Goal: Book appointment/travel/reservation

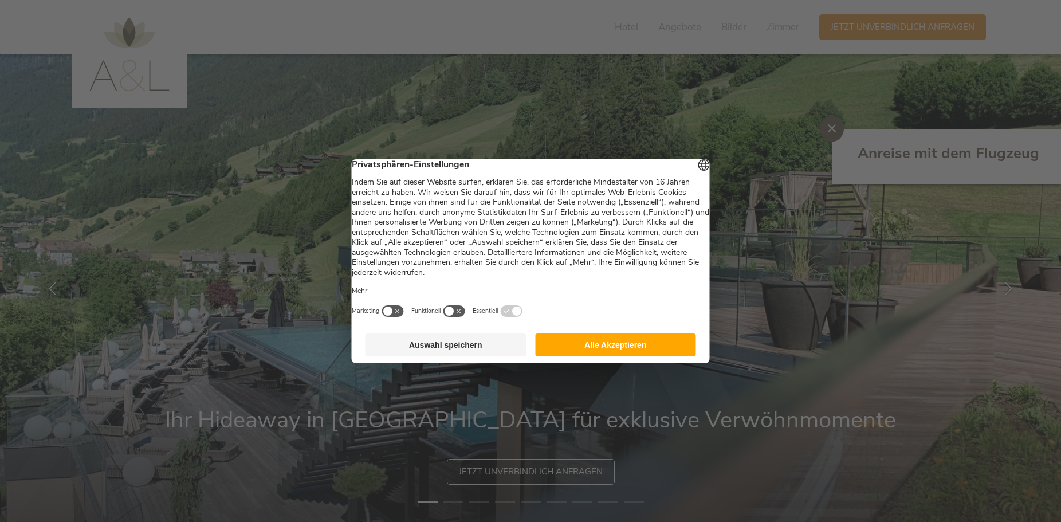
click at [589, 354] on button "Alle Akzeptieren" at bounding box center [615, 344] width 161 height 23
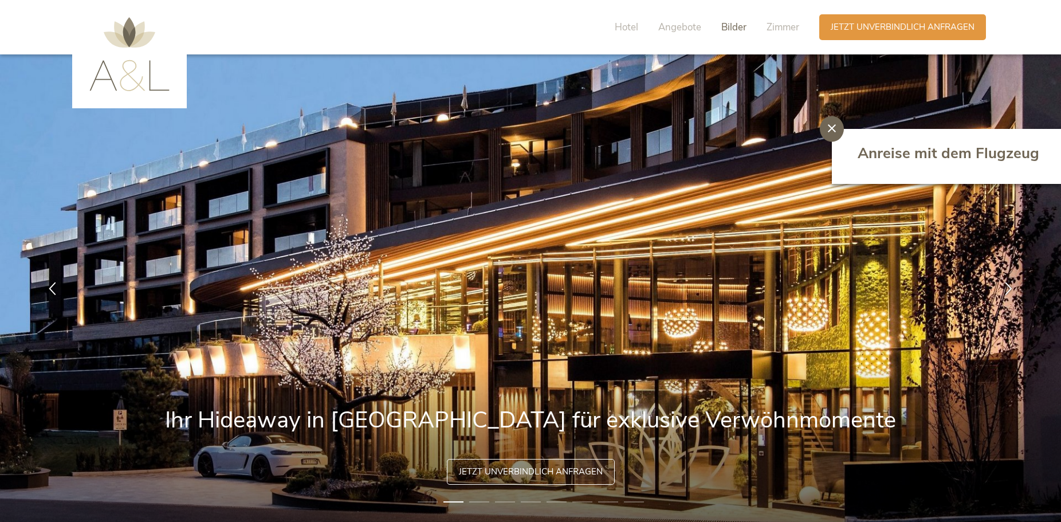
click at [731, 25] on span "Bilder" at bounding box center [733, 27] width 25 height 13
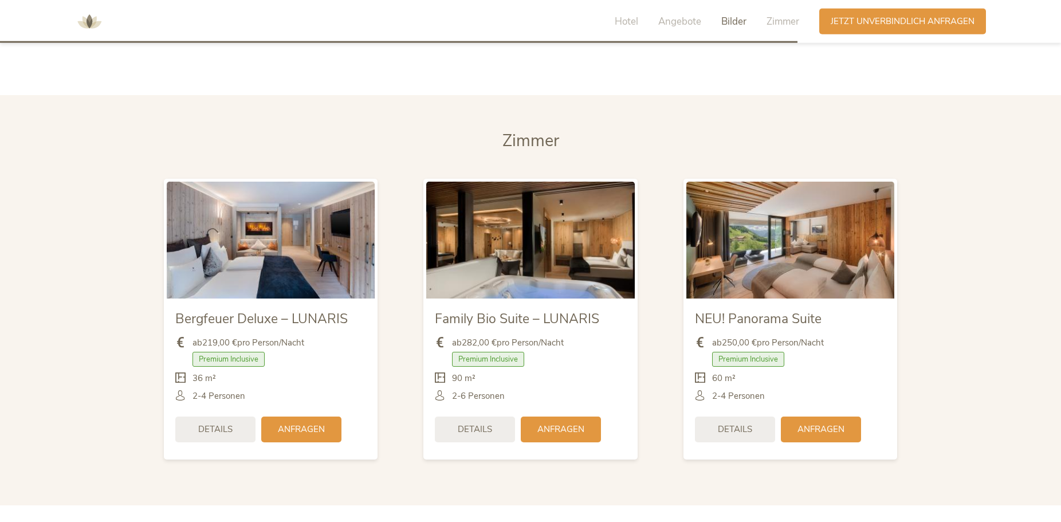
scroll to position [2714, 0]
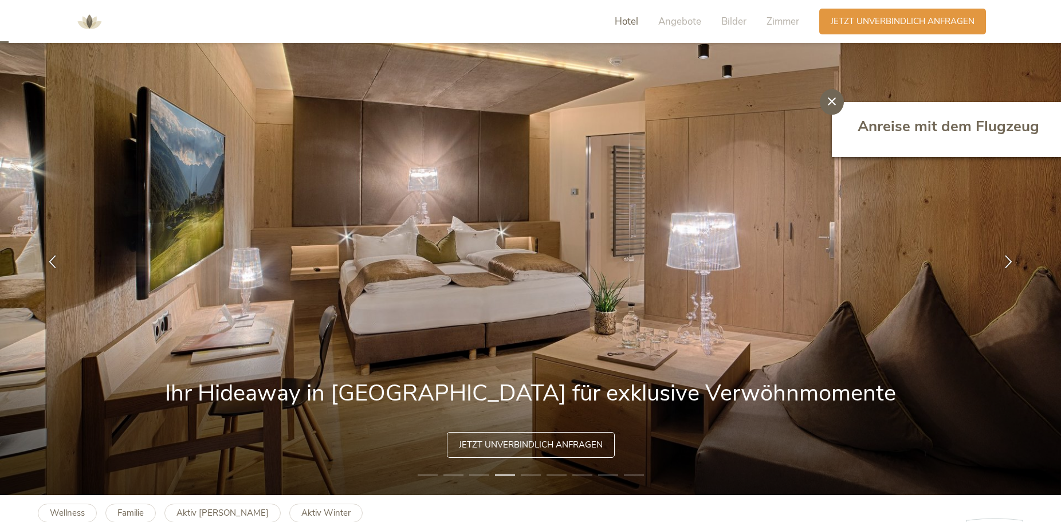
click at [624, 25] on span "Hotel" at bounding box center [625, 21] width 23 height 13
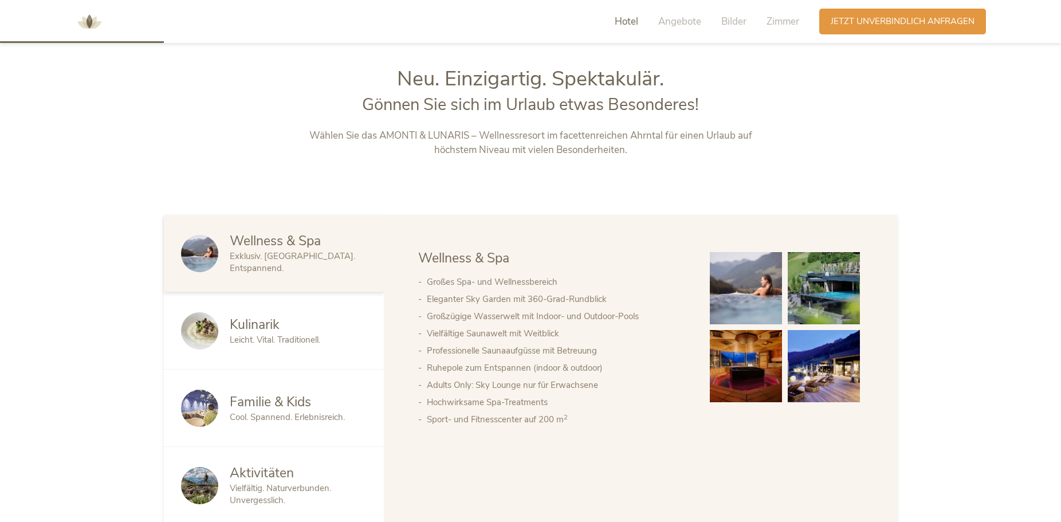
scroll to position [561, 0]
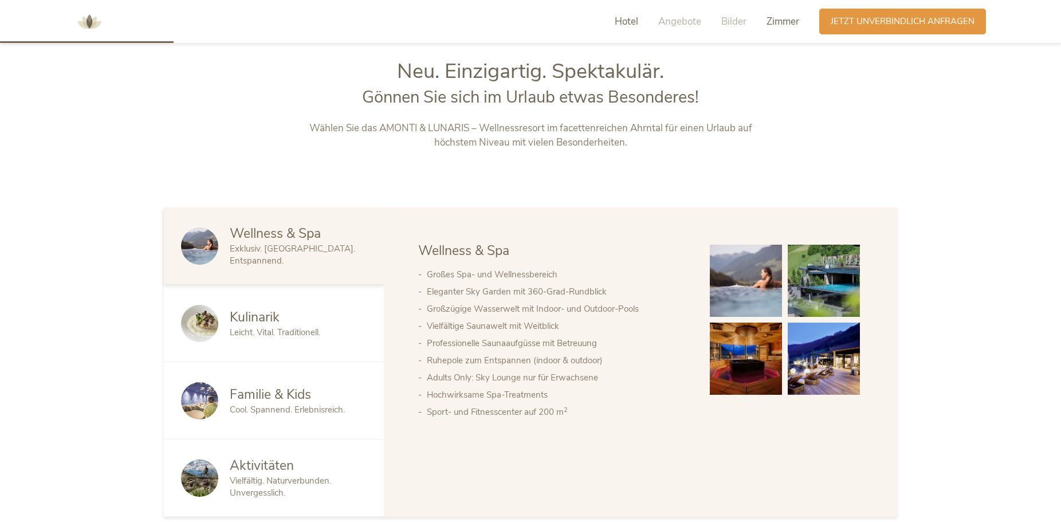
click at [791, 26] on span "Zimmer" at bounding box center [782, 21] width 33 height 13
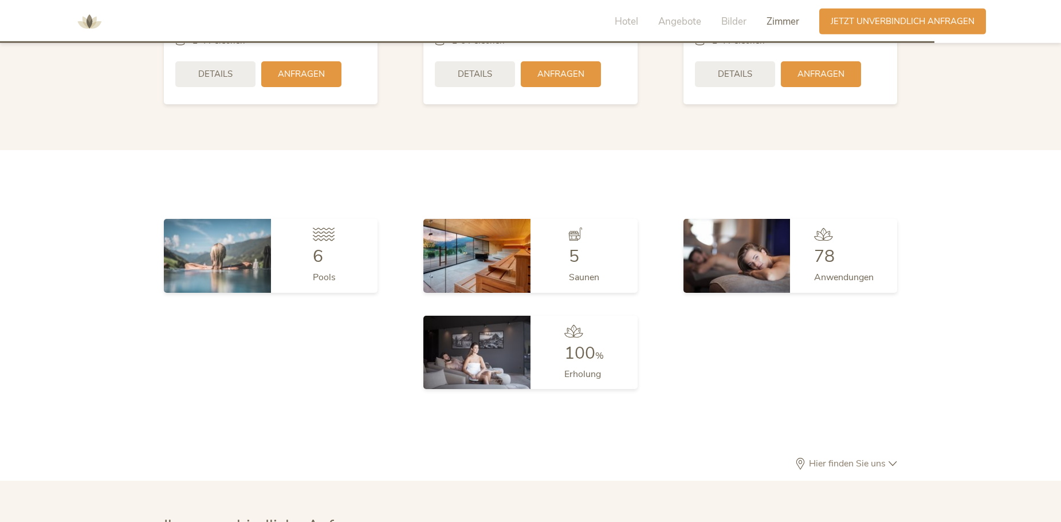
scroll to position [3049, 0]
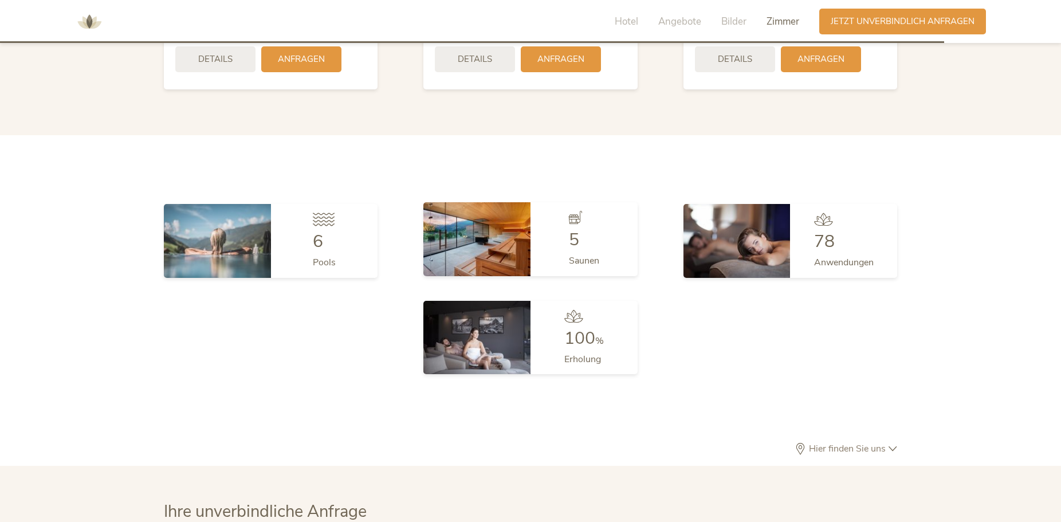
click at [466, 219] on img at bounding box center [476, 238] width 107 height 73
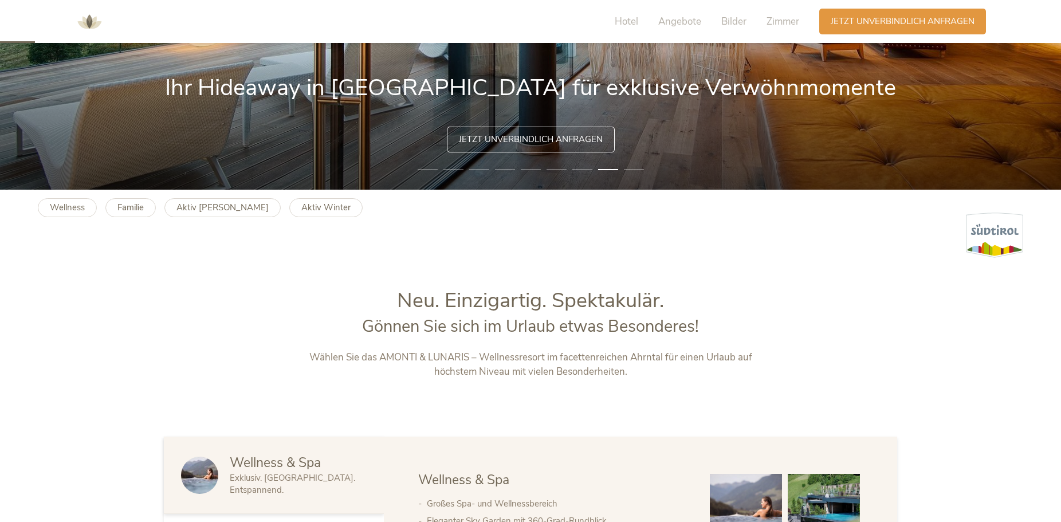
scroll to position [0, 0]
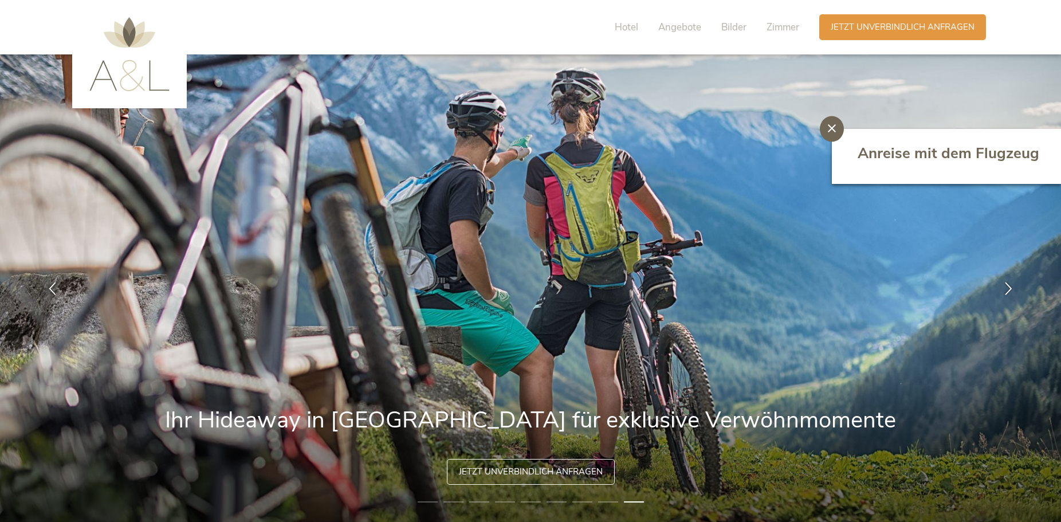
click at [833, 131] on icon at bounding box center [832, 128] width 8 height 8
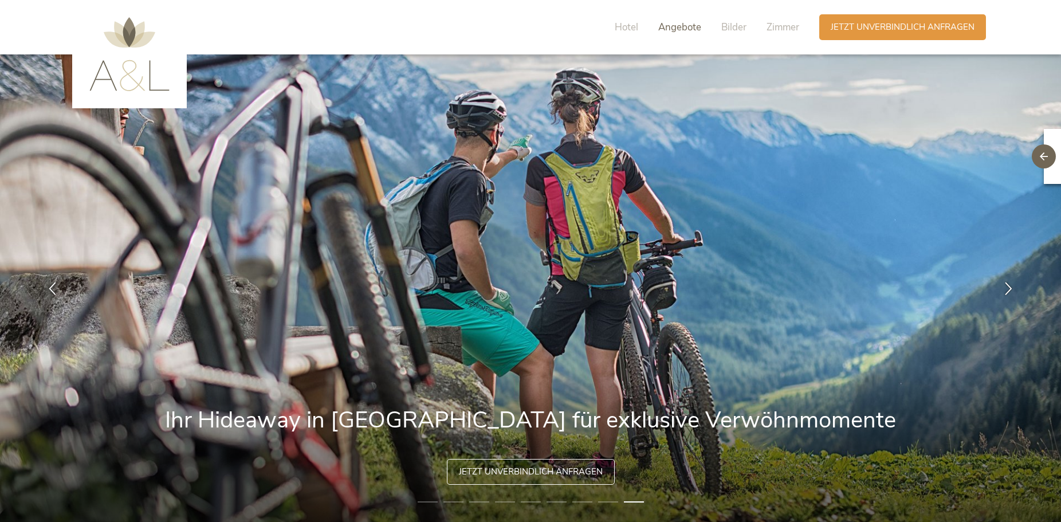
click at [681, 27] on span "Angebote" at bounding box center [679, 27] width 43 height 13
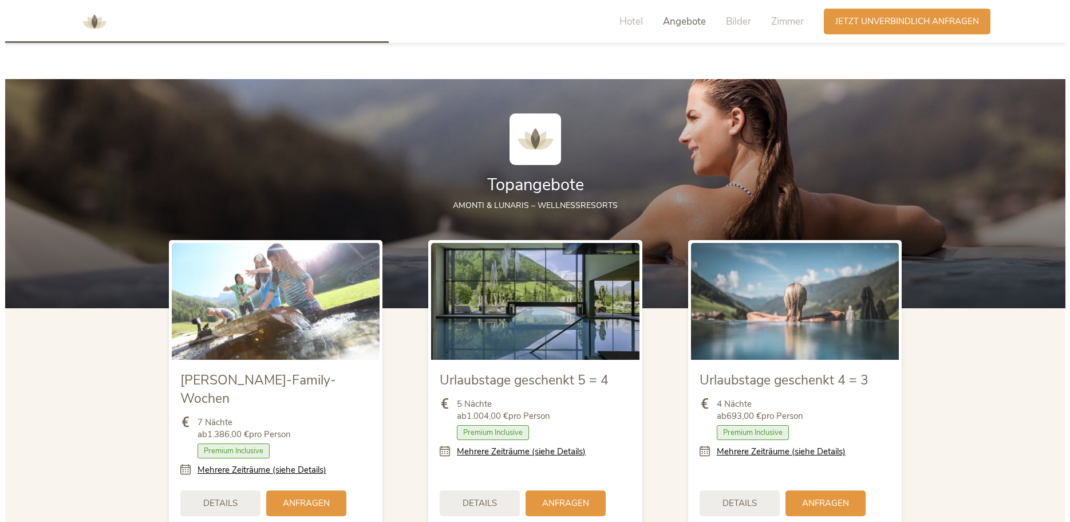
scroll to position [1242, 0]
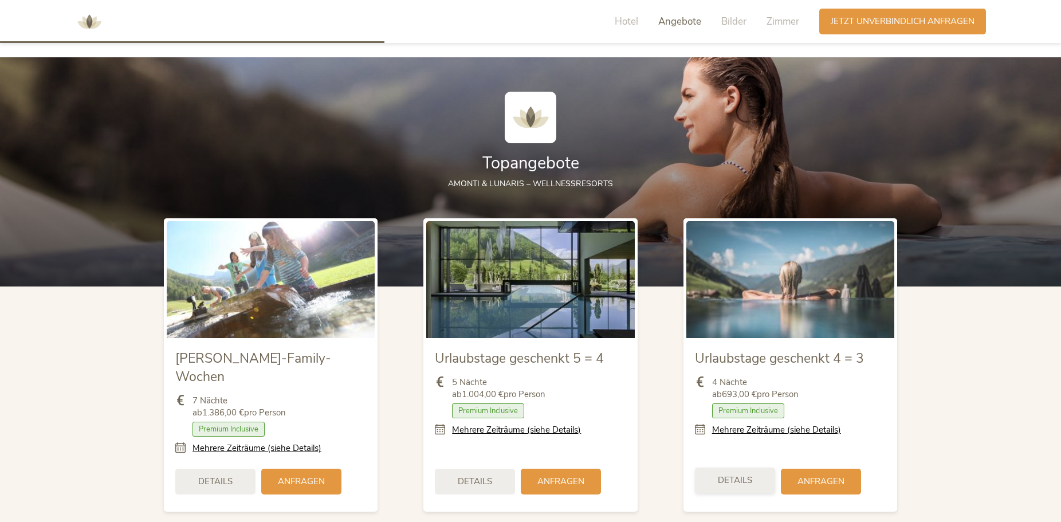
click at [753, 467] on div "Details" at bounding box center [735, 480] width 80 height 26
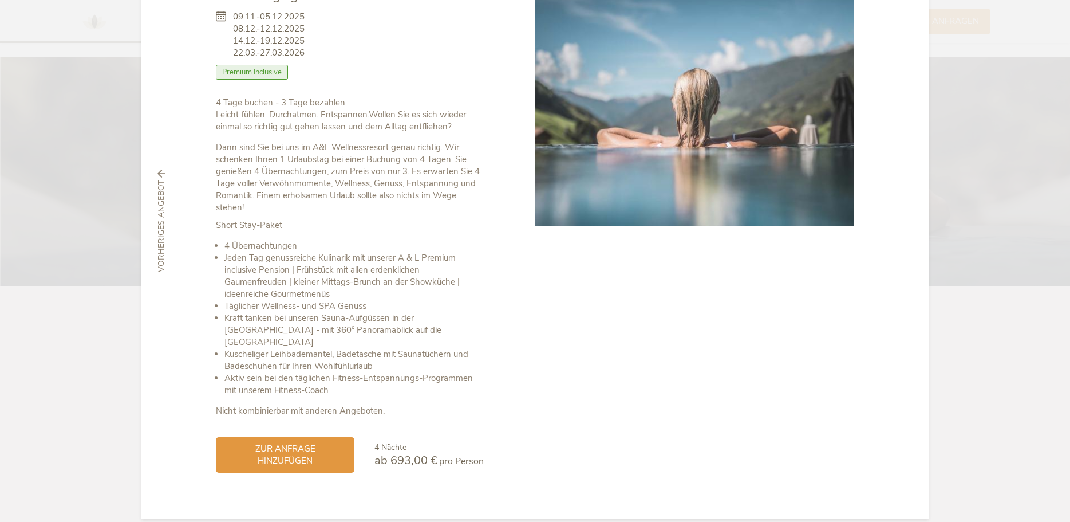
scroll to position [97, 0]
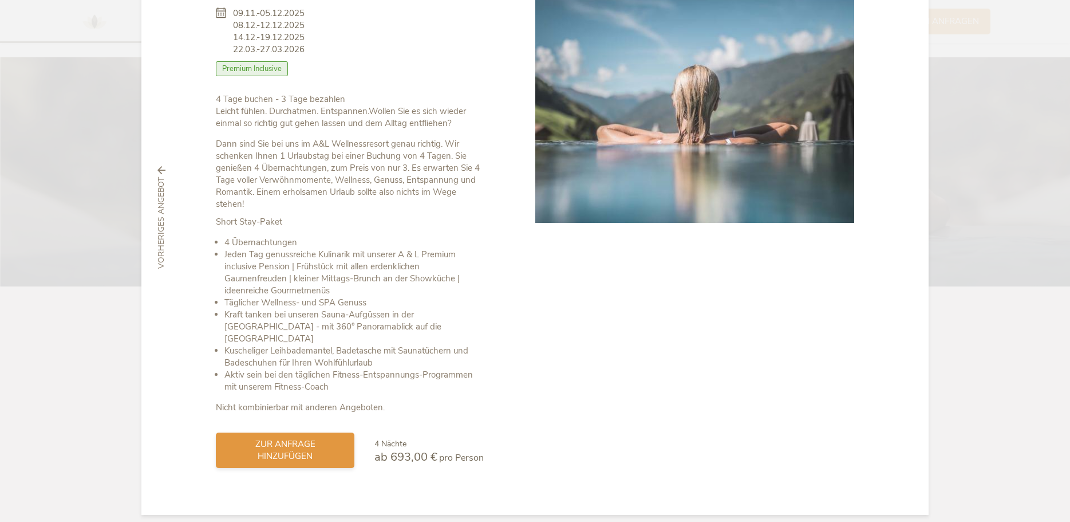
click at [288, 441] on span "zur Anfrage hinzufügen" at bounding box center [285, 450] width 116 height 24
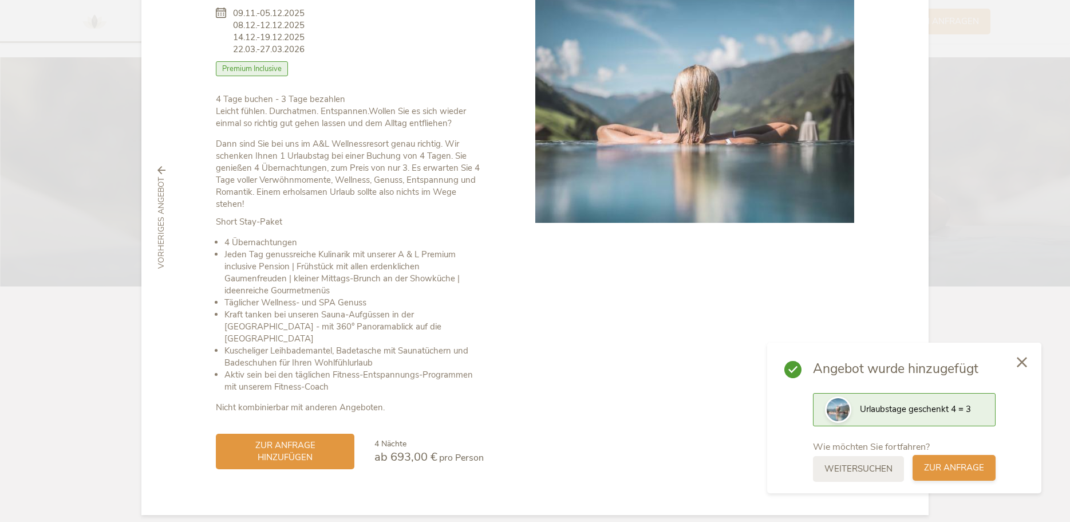
click at [947, 471] on span "zur Anfrage" at bounding box center [954, 468] width 60 height 12
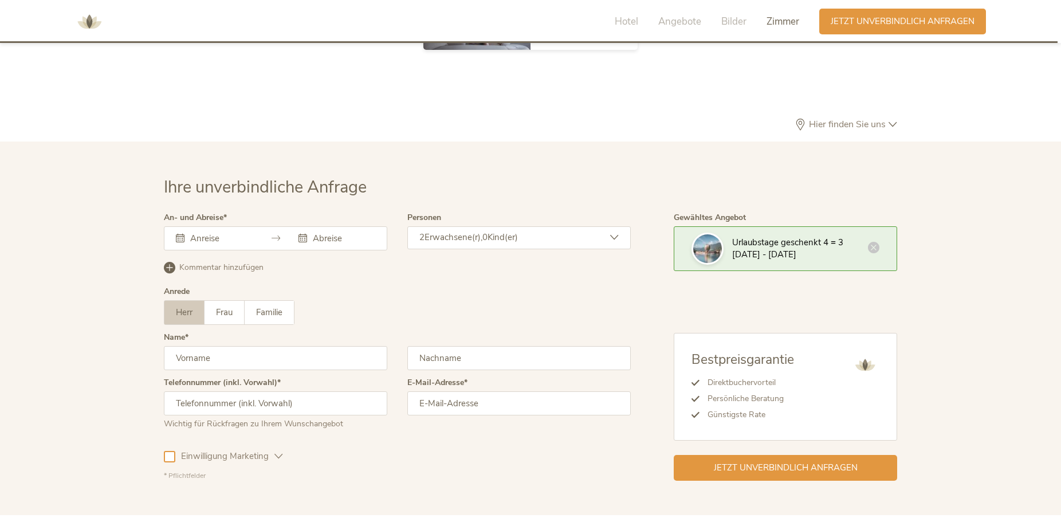
scroll to position [3428, 0]
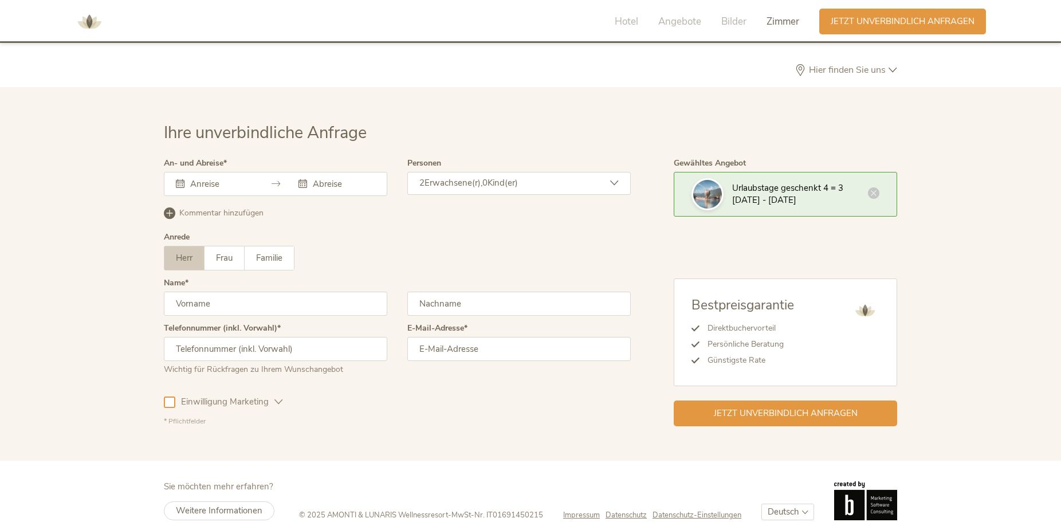
click at [220, 178] on input "text" at bounding box center [219, 183] width 65 height 11
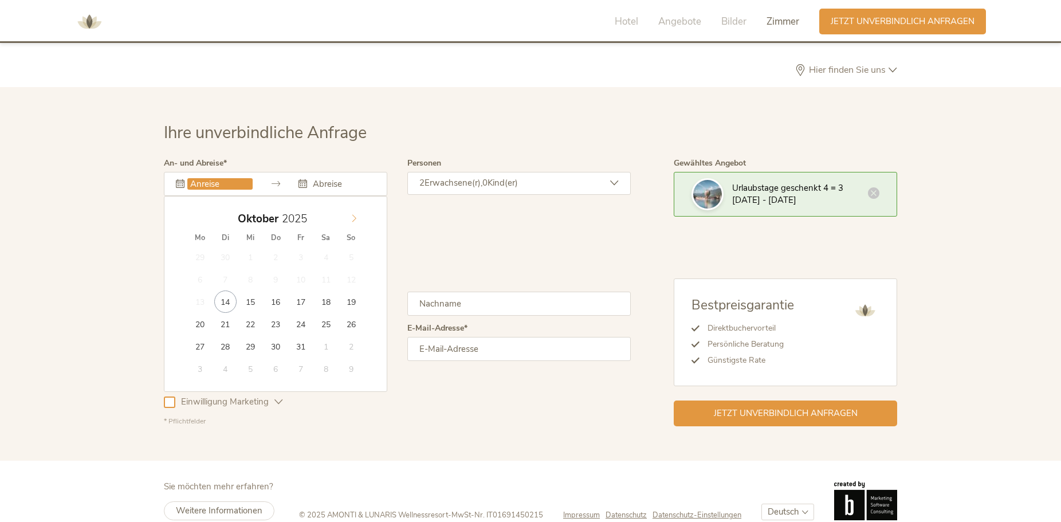
click at [352, 214] on icon at bounding box center [354, 218] width 8 height 8
type input "[DATE]"
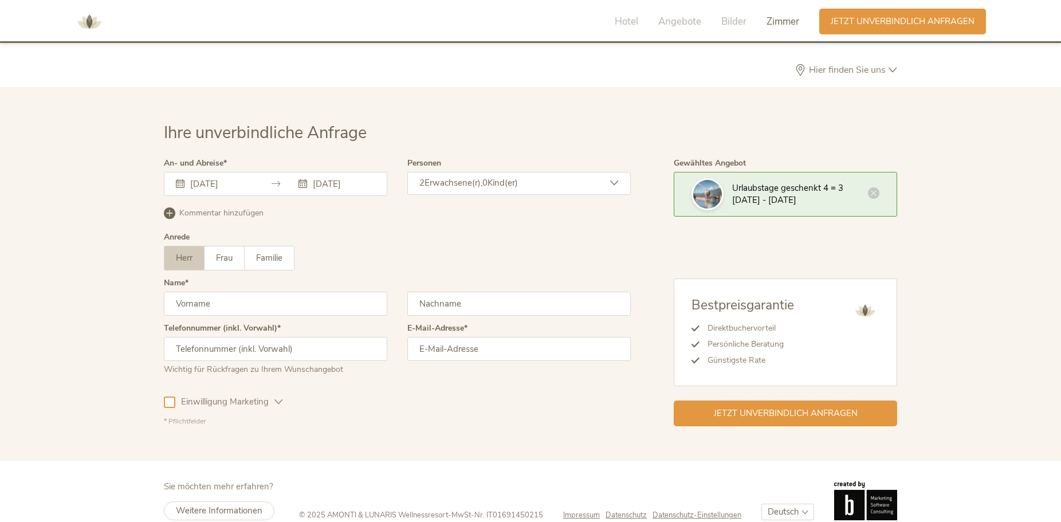
click at [235, 291] on input "text" at bounding box center [275, 303] width 223 height 24
type input "[PERSON_NAME]"
drag, startPoint x: 486, startPoint y: 290, endPoint x: 328, endPoint y: 289, distance: 158.1
click at [407, 291] on input "Oberlelitner" at bounding box center [518, 303] width 223 height 24
type input "Oberleitner"
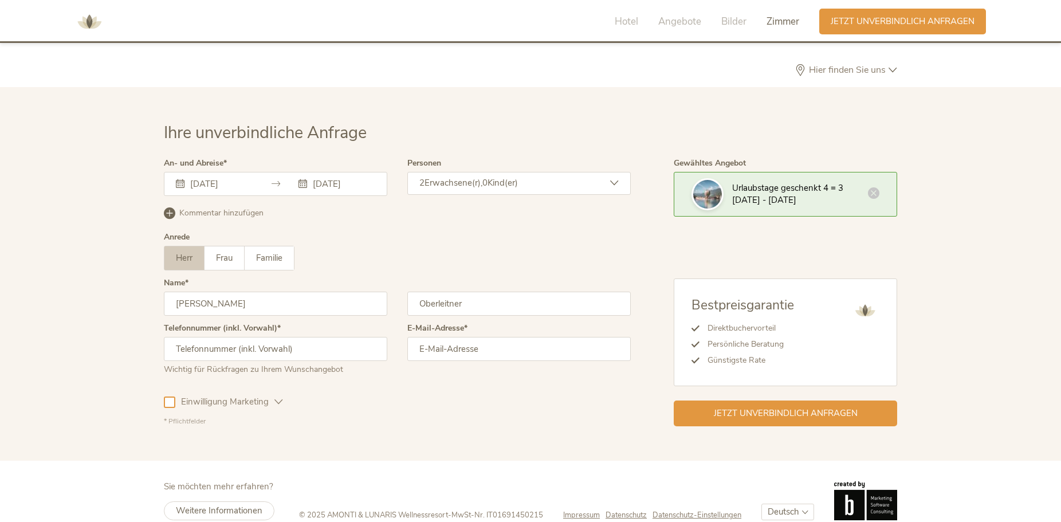
click at [210, 337] on input "text" at bounding box center [275, 349] width 223 height 24
type input "0"
type input "[PHONE_NUMBER]"
click at [458, 337] on input "email" at bounding box center [518, 349] width 223 height 24
type input "[EMAIL_ADDRESS][DOMAIN_NAME]"
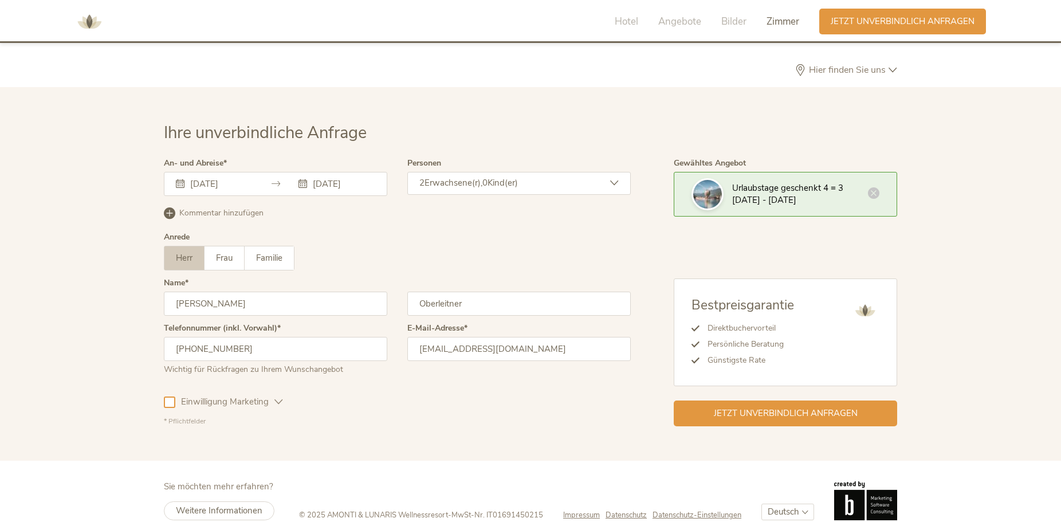
click at [279, 397] on icon at bounding box center [278, 401] width 9 height 9
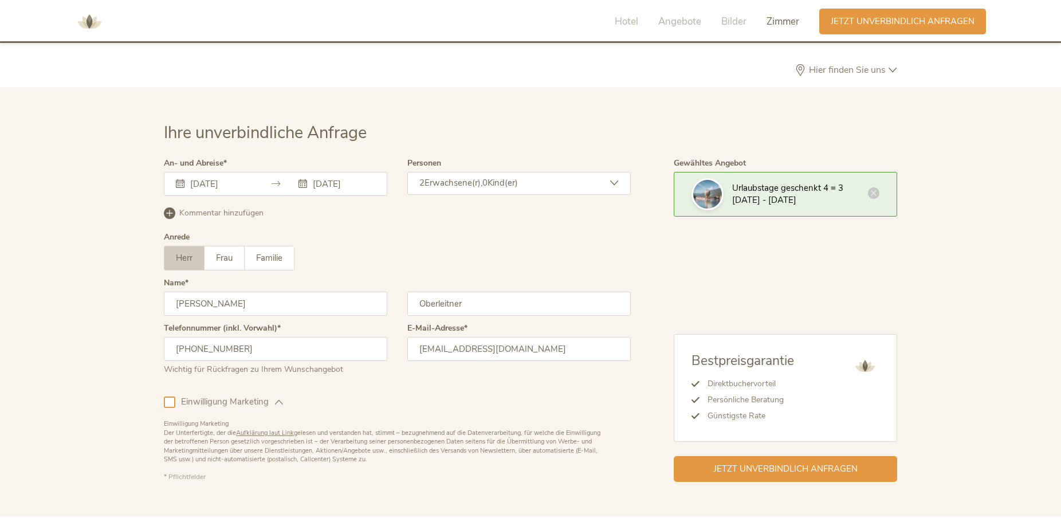
click at [279, 397] on icon at bounding box center [278, 401] width 9 height 9
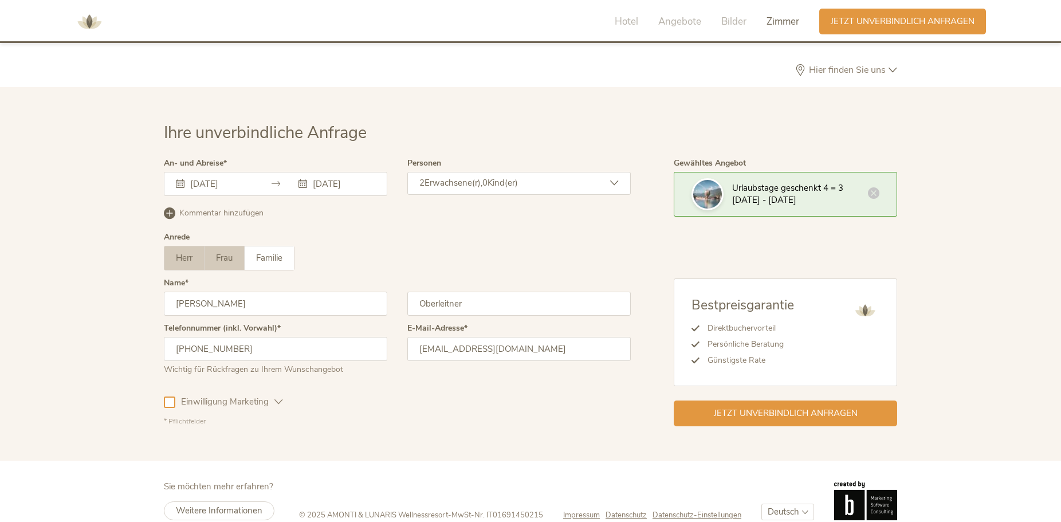
click at [227, 252] on span "Frau" at bounding box center [224, 257] width 17 height 11
click at [208, 207] on span "Kommentar hinzufügen" at bounding box center [221, 212] width 84 height 11
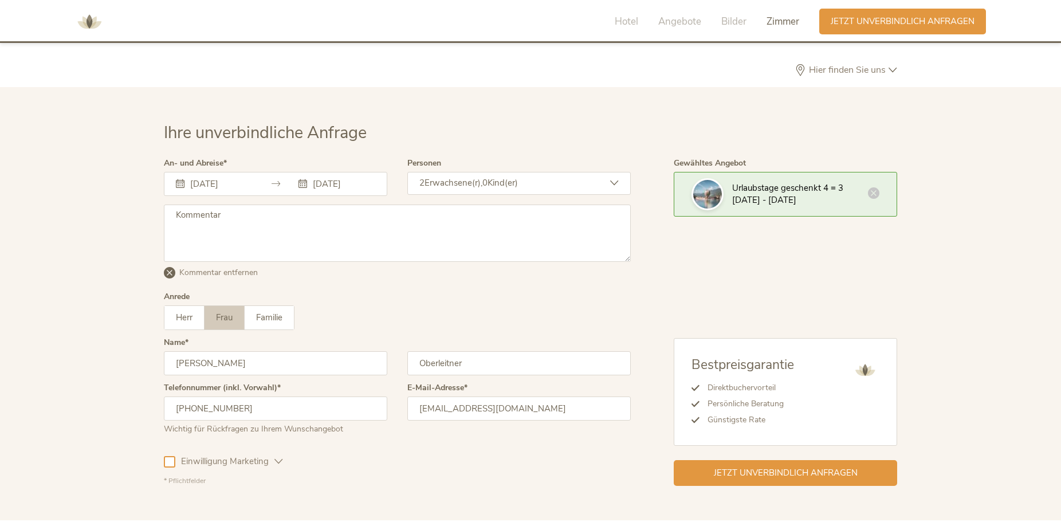
click at [211, 267] on span "Kommentar entfernen" at bounding box center [218, 272] width 78 height 11
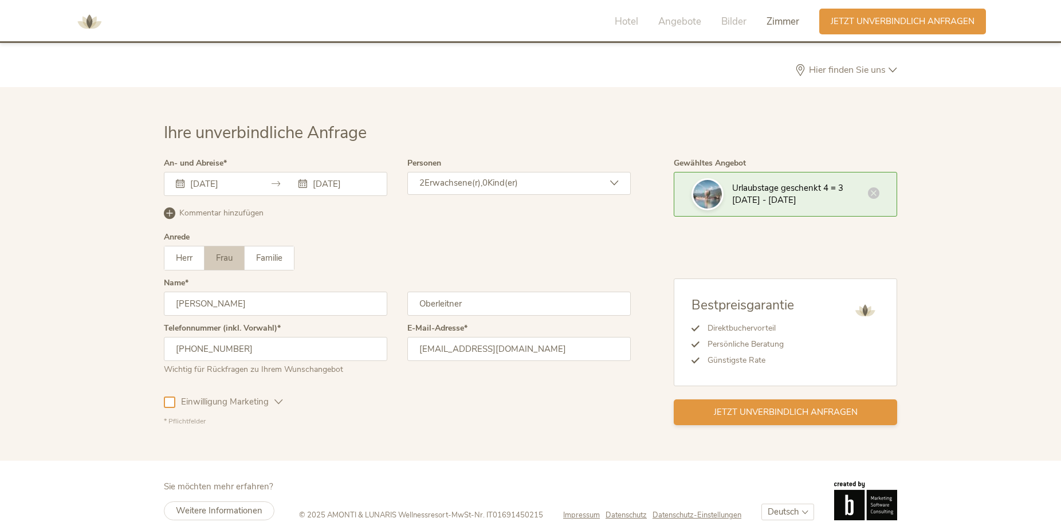
click at [790, 406] on span "Jetzt unverbindlich anfragen" at bounding box center [786, 412] width 144 height 12
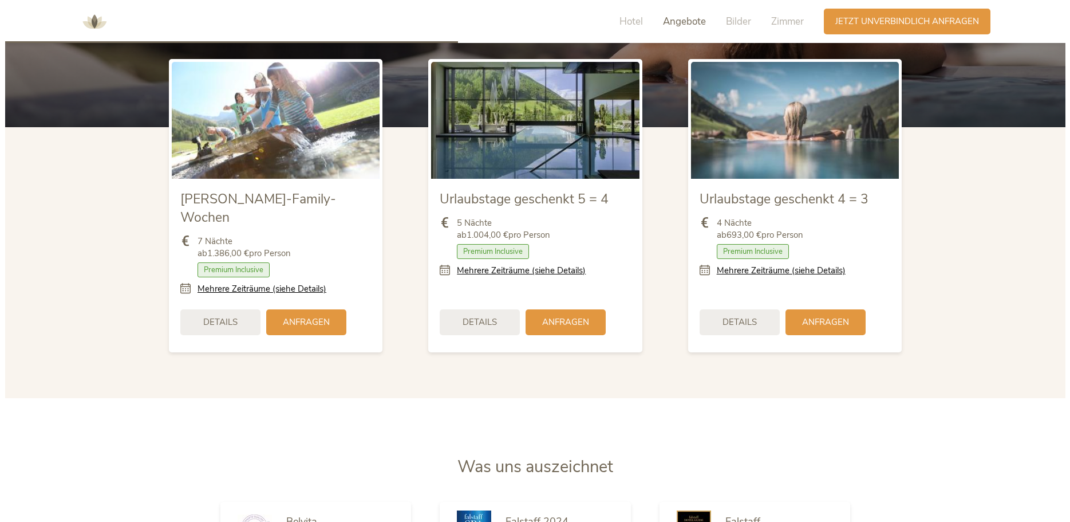
scroll to position [1519, 0]
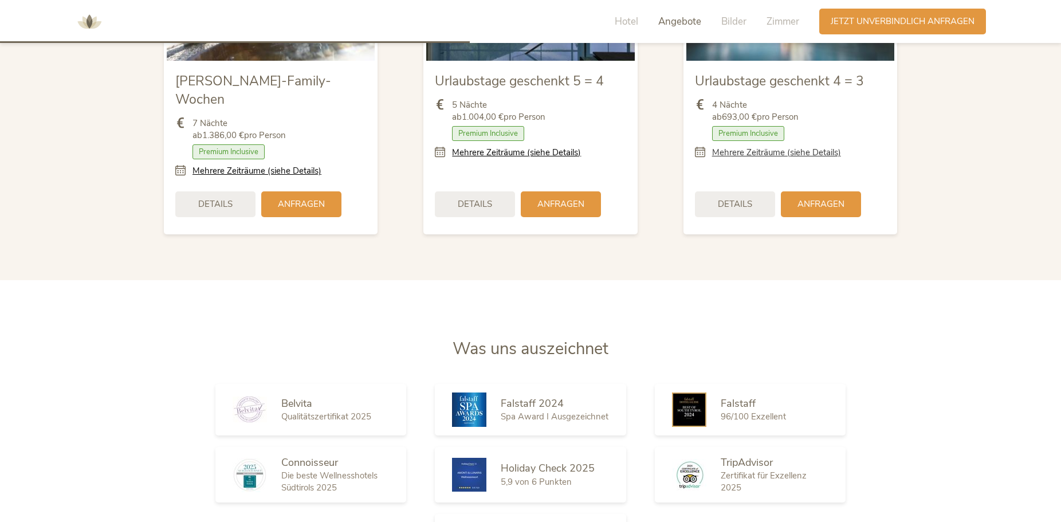
click at [745, 153] on link "Mehrere Zeiträume (siehe Details)" at bounding box center [776, 153] width 129 height 12
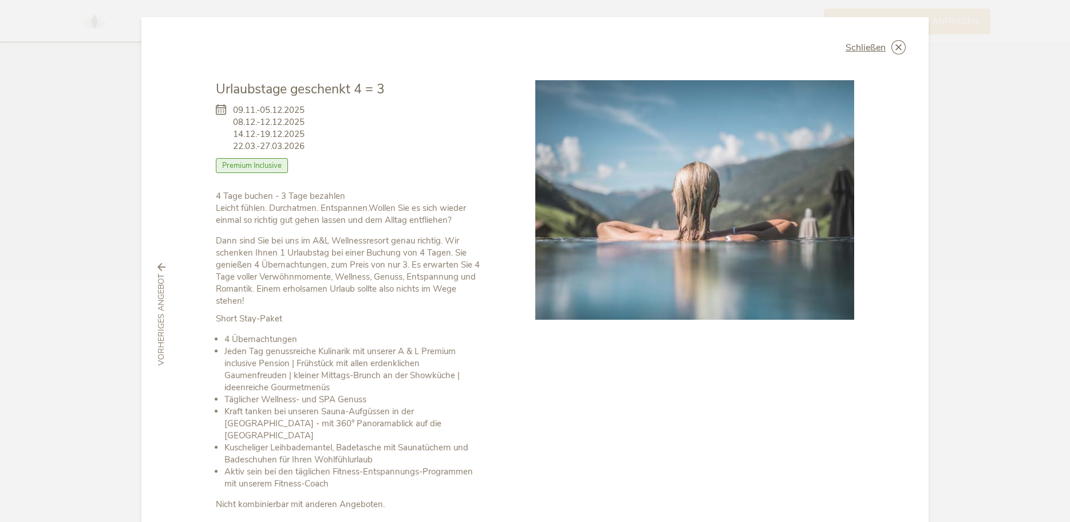
scroll to position [48, 0]
